Goal: Task Accomplishment & Management: Complete application form

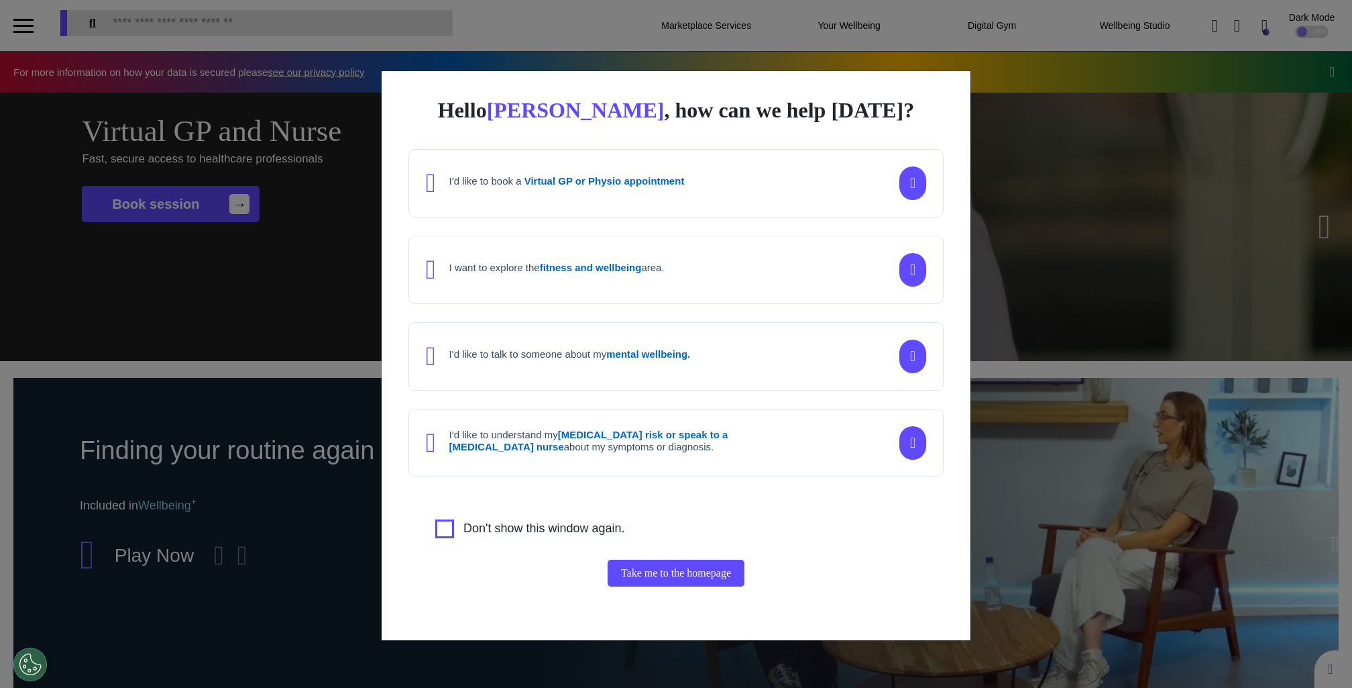
scroll to position [0, 671]
click at [1063, 243] on div "Hello Elena , how can we help today? I'd like to book a Virtual GP or Physio ap…" at bounding box center [676, 344] width 1352 height 688
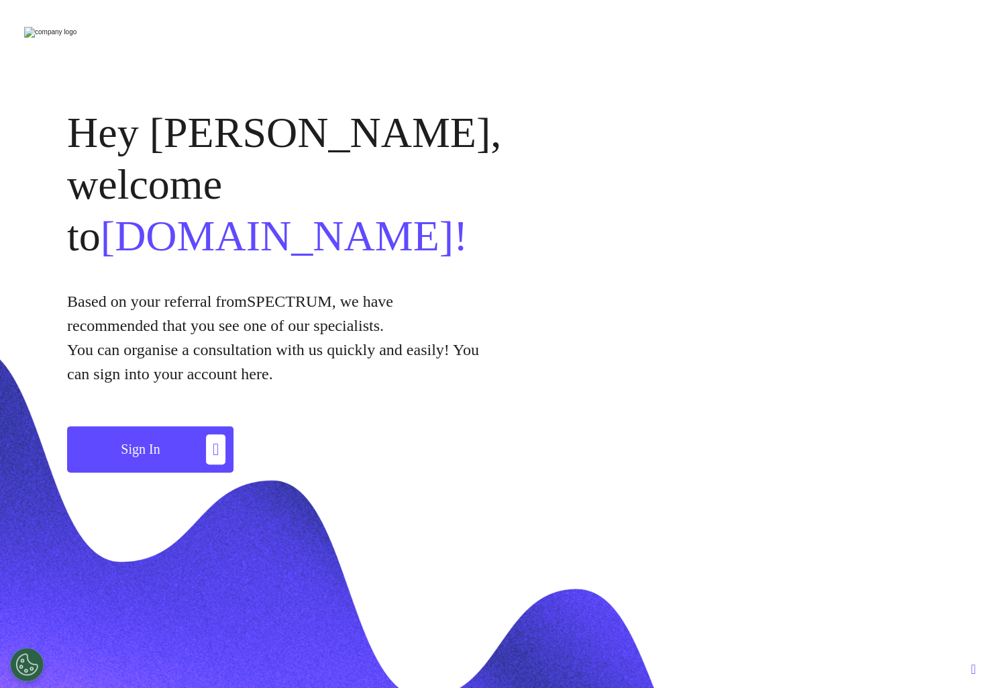
click at [869, 235] on div "Hey Elena, welcome to Spectrum.Life! Based on your referral from spectrum , we …" at bounding box center [497, 290] width 995 height 472
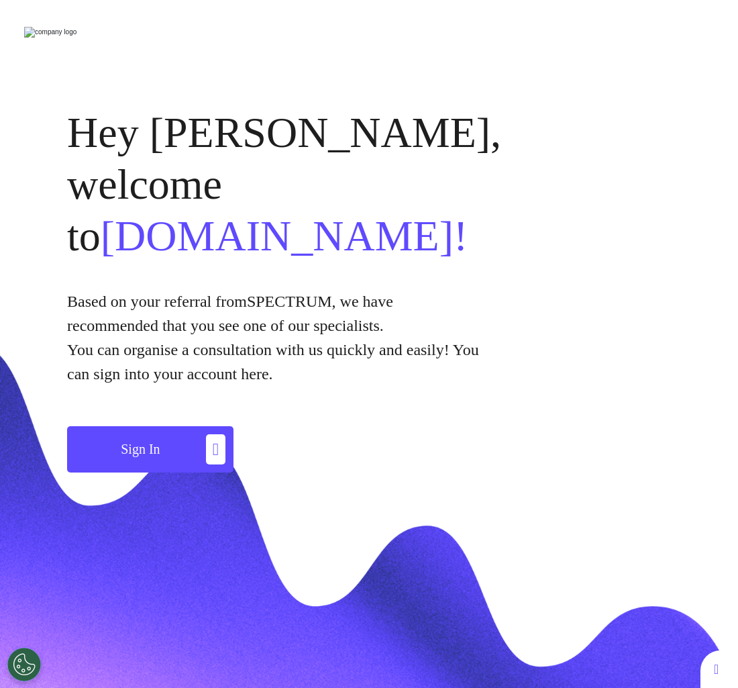
click at [622, 365] on div "Hey [PERSON_NAME], welcome to [DOMAIN_NAME]! Based on your referral from spectr…" at bounding box center [369, 290] width 738 height 472
click at [645, 243] on div "Hey [PERSON_NAME], welcome to [DOMAIN_NAME]! Based on your referral from spectr…" at bounding box center [369, 290] width 738 height 472
click at [470, 289] on p "Based on your referral from spectrum , we have recommended that you see one of …" at bounding box center [275, 313] width 416 height 48
drag, startPoint x: 735, startPoint y: 234, endPoint x: 688, endPoint y: 234, distance: 47.0
click at [688, 234] on div "Hey [PERSON_NAME], welcome to [DOMAIN_NAME]! Based on your referral from spectr…" at bounding box center [369, 290] width 738 height 472
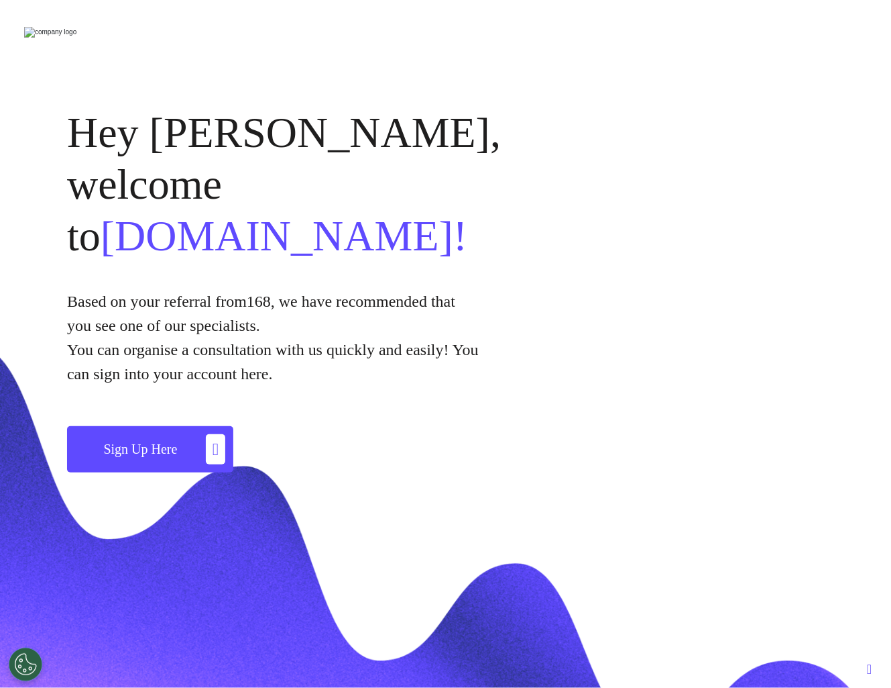
click at [206, 434] on icon "button" at bounding box center [215, 449] width 19 height 30
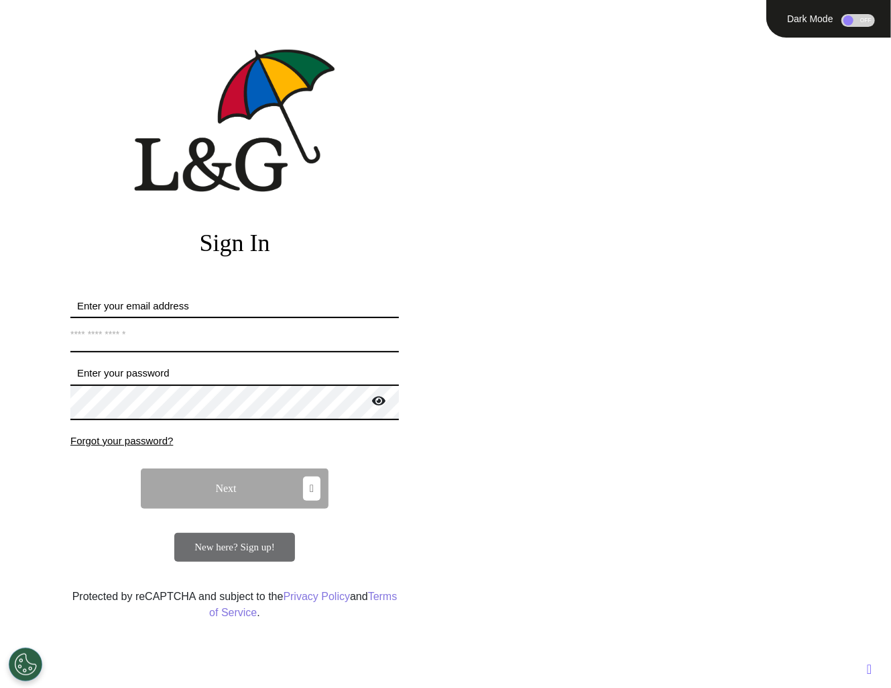
click at [221, 547] on span "New here? Sign up!" at bounding box center [235, 546] width 80 height 11
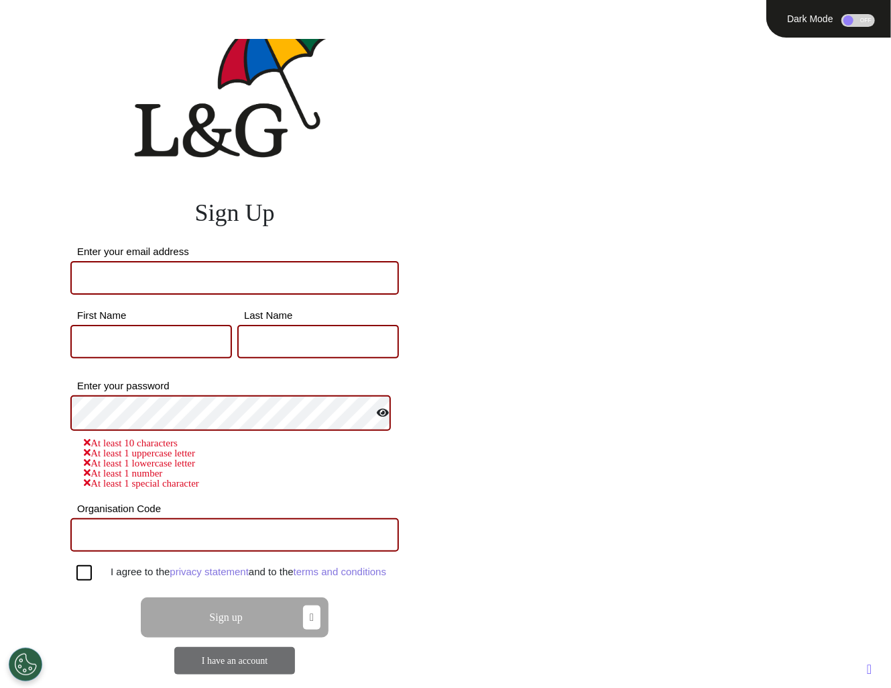
scroll to position [50, 0]
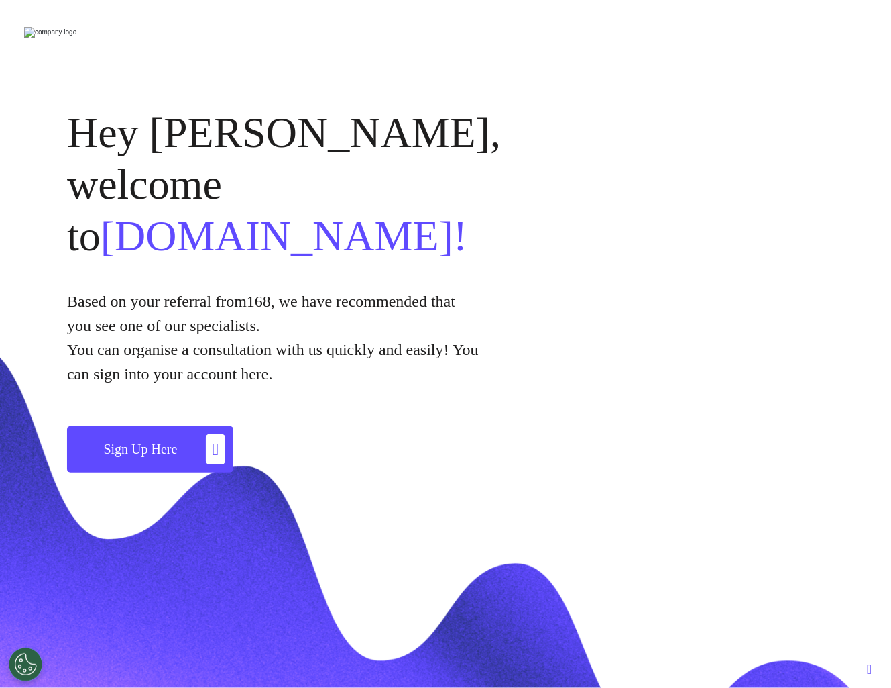
click at [137, 441] on span "Sign Up Here" at bounding box center [140, 448] width 74 height 15
click at [148, 351] on div "Hey [PERSON_NAME], welcome to [DOMAIN_NAME]! Based on your referral from 168 , …" at bounding box center [445, 290] width 891 height 472
click at [148, 371] on div "Hey [PERSON_NAME], welcome to [DOMAIN_NAME]! Based on your referral from 168 , …" at bounding box center [445, 290] width 891 height 472
click at [152, 426] on button "Sign Up Here" at bounding box center [150, 449] width 166 height 46
